Goal: Find specific page/section: Find specific page/section

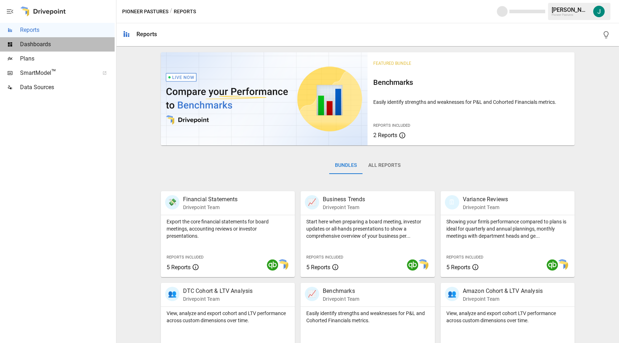
click at [40, 43] on span "Dashboards" at bounding box center [67, 44] width 95 height 9
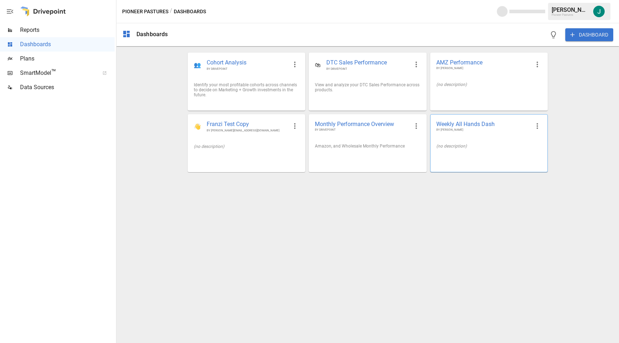
click at [474, 132] on span "BY [PERSON_NAME]" at bounding box center [483, 130] width 94 height 4
